Goal: Task Accomplishment & Management: Manage account settings

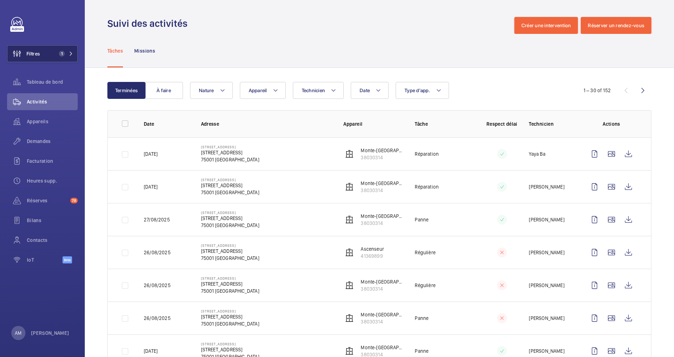
scroll to position [572, 0]
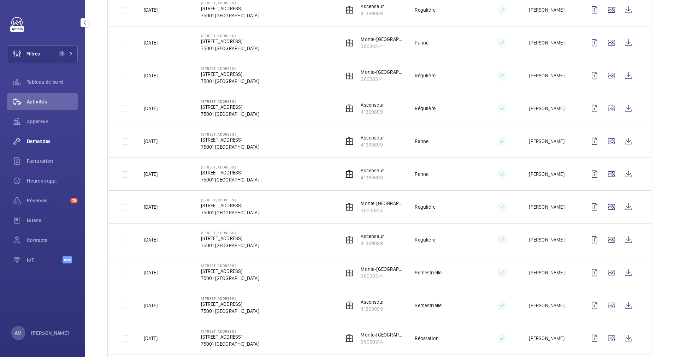
click at [43, 141] on span "Demandes" at bounding box center [52, 141] width 51 height 7
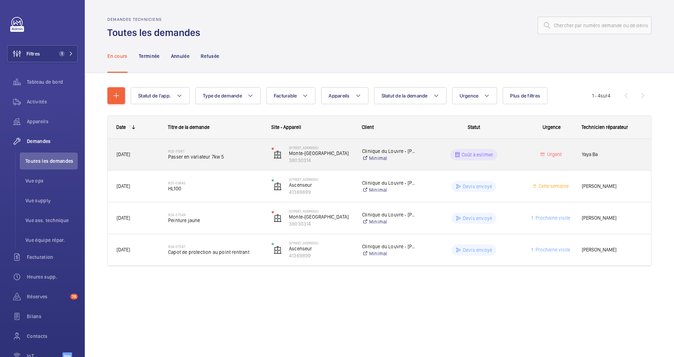
click at [209, 157] on span "Passer en variateur 7kw 5" at bounding box center [215, 156] width 94 height 7
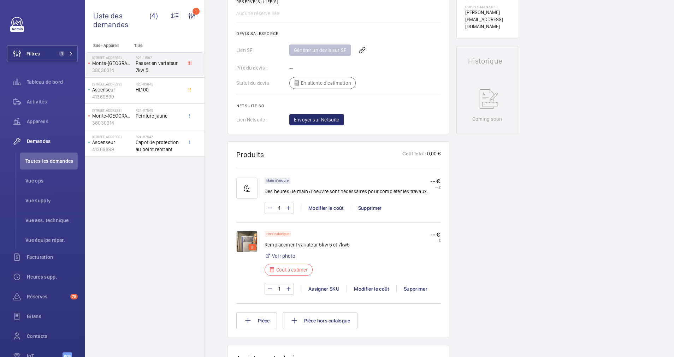
scroll to position [371, 0]
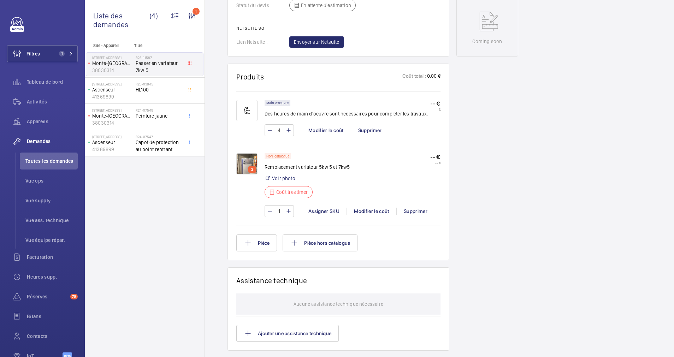
click at [247, 162] on img at bounding box center [246, 163] width 21 height 21
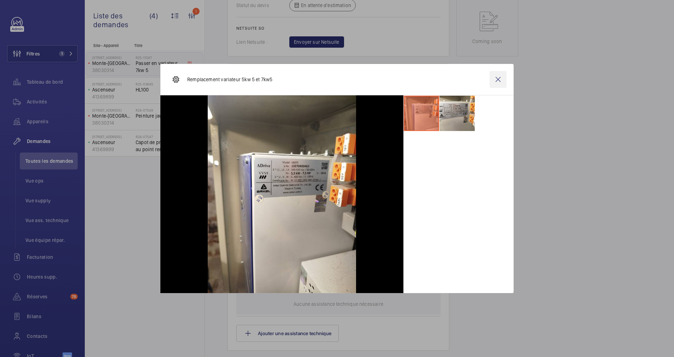
click at [496, 78] on wm-front-icon-button at bounding box center [498, 79] width 17 height 17
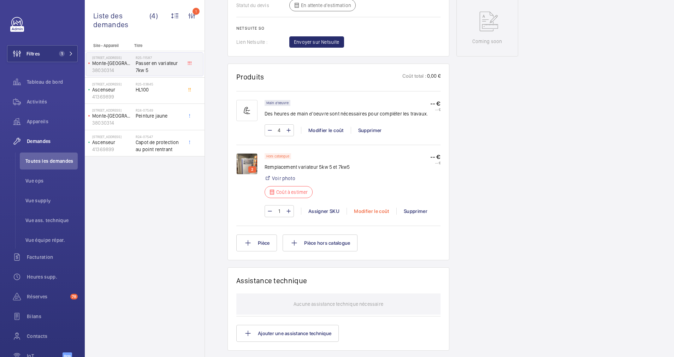
click at [376, 210] on div "Modifier le coût" at bounding box center [372, 211] width 50 height 7
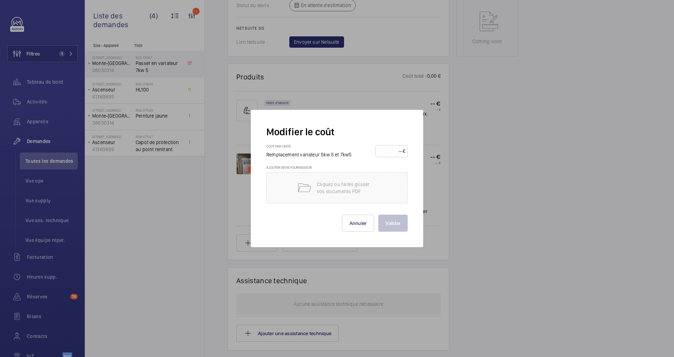
click at [394, 152] on input "number" at bounding box center [390, 151] width 25 height 11
type input "900"
click at [390, 225] on button "Valider" at bounding box center [393, 223] width 29 height 17
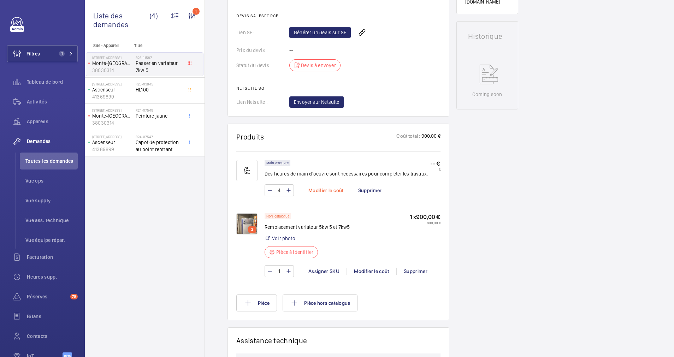
scroll to position [265, 0]
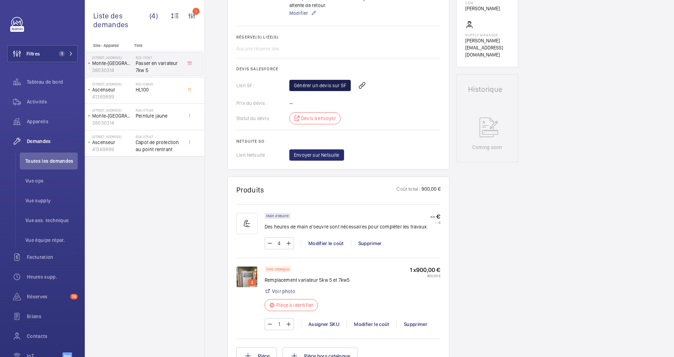
click at [330, 84] on link "Générer un devis sur SF" at bounding box center [320, 85] width 62 height 11
